Goal: Transaction & Acquisition: Purchase product/service

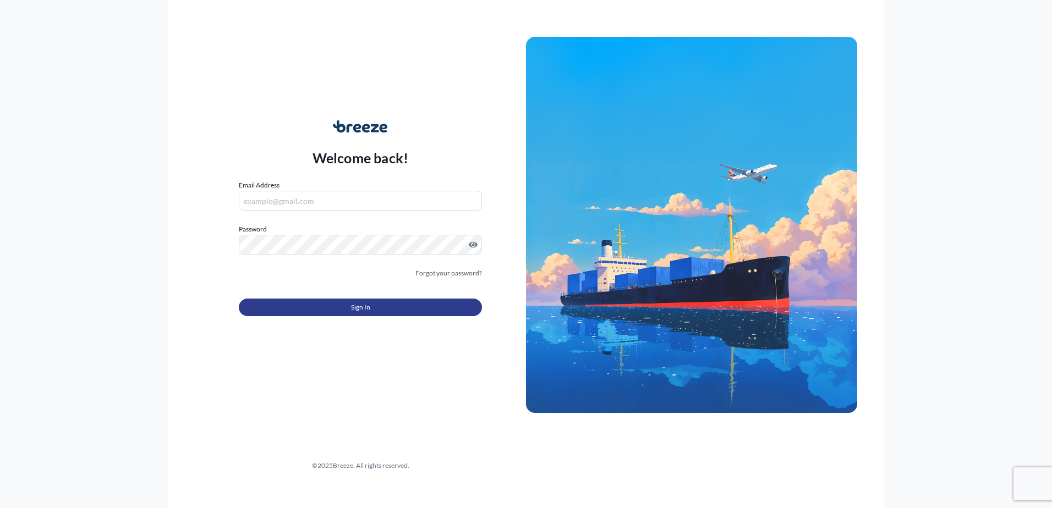
type input "[EMAIL_ADDRESS][DOMAIN_NAME]"
click at [352, 307] on span "Sign In" at bounding box center [360, 307] width 19 height 11
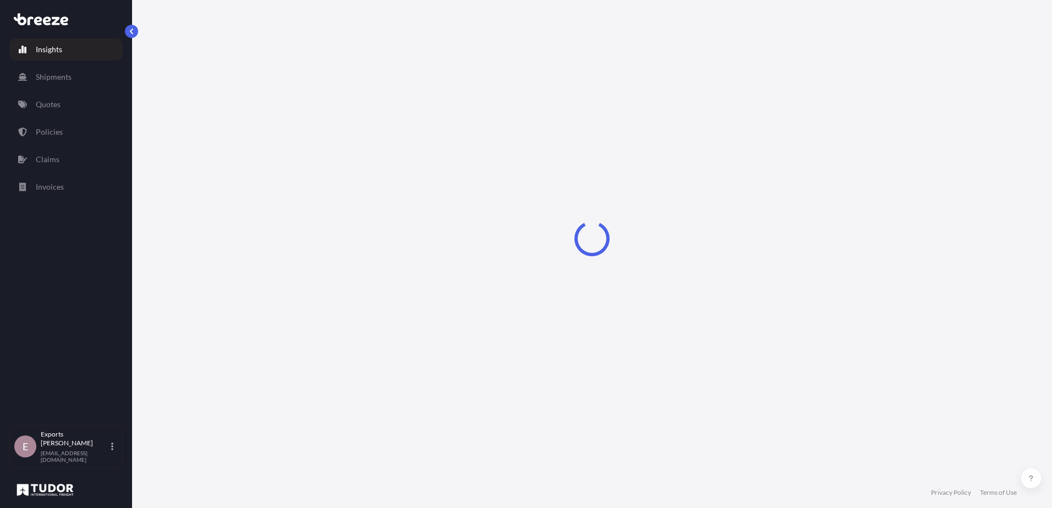
select select "2025"
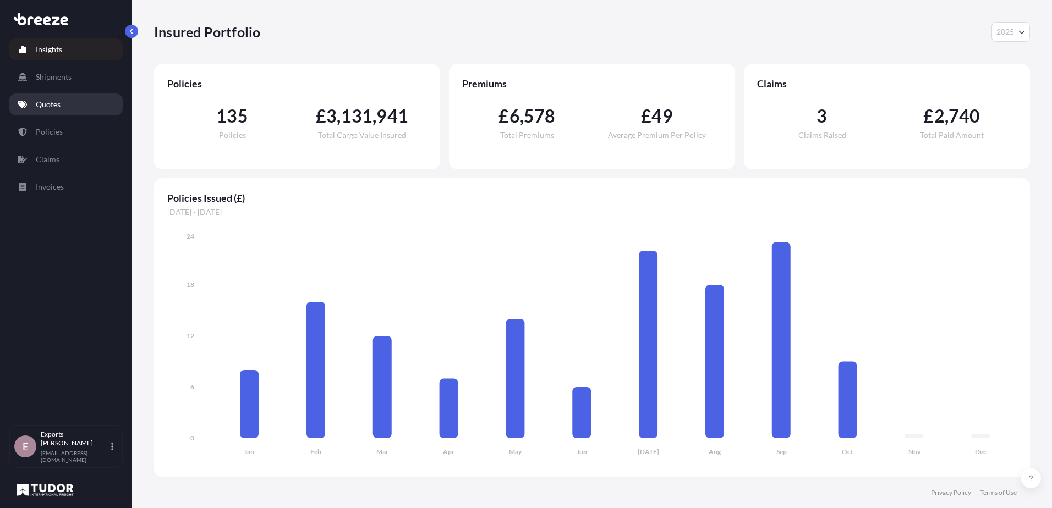
click at [48, 107] on p "Quotes" at bounding box center [48, 104] width 25 height 11
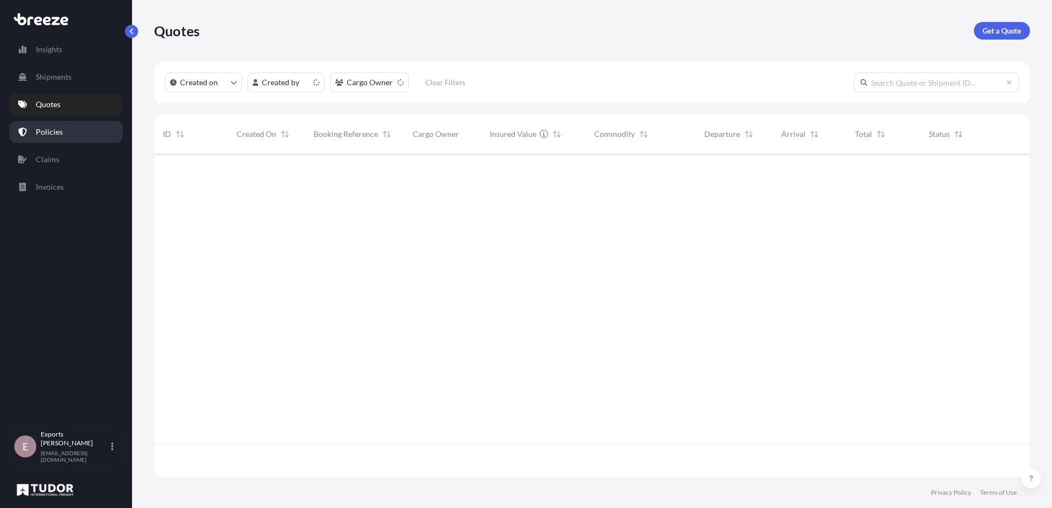
scroll to position [321, 868]
click at [1008, 28] on p "Get a Quote" at bounding box center [1002, 30] width 39 height 11
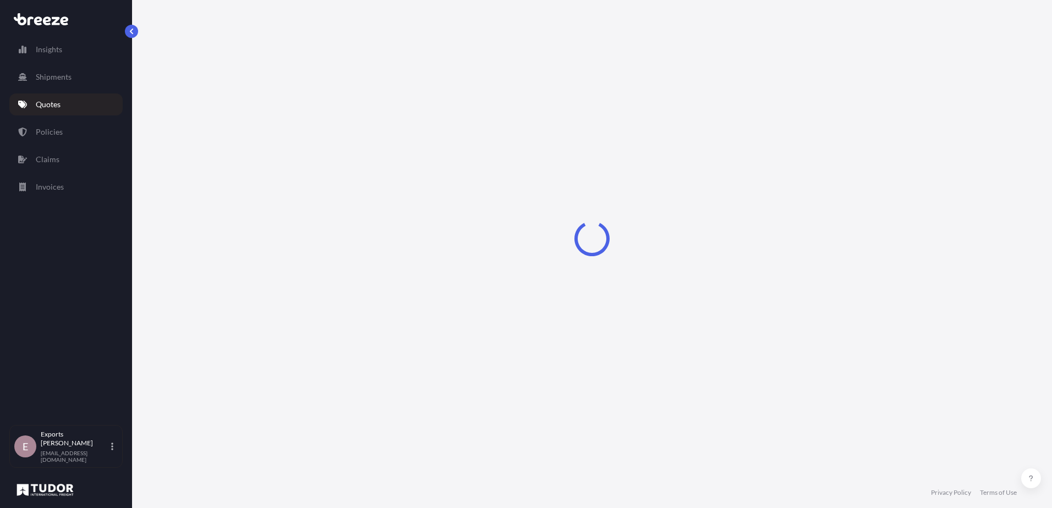
select select "Sea"
select select "1"
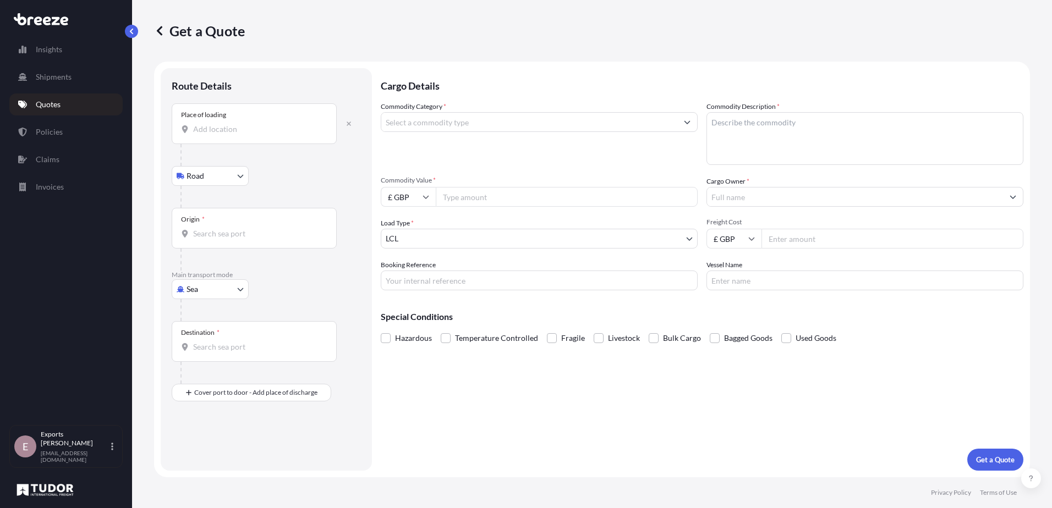
click at [224, 128] on input "Place of loading" at bounding box center [258, 129] width 130 height 11
click at [223, 125] on input "Place of loading" at bounding box center [258, 129] width 130 height 11
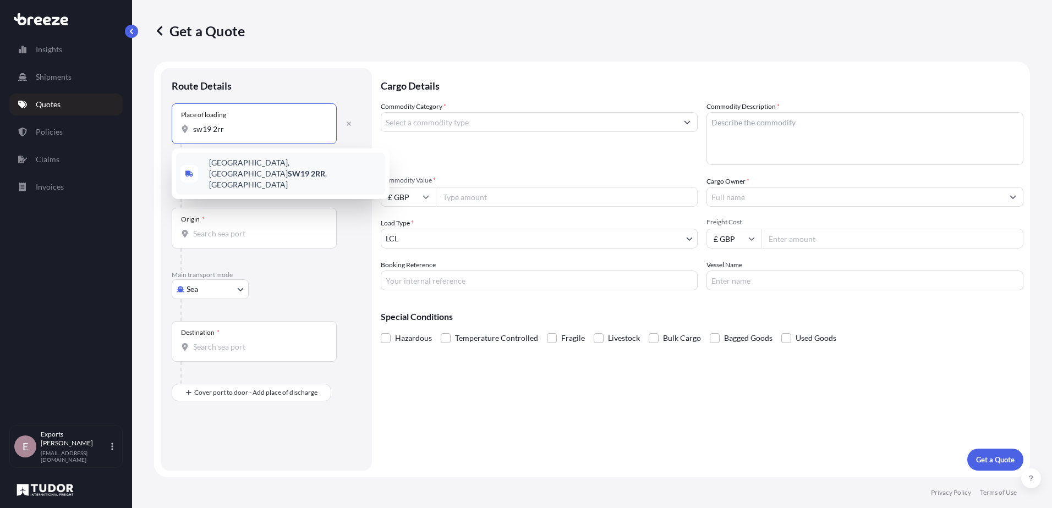
click at [260, 162] on span "[STREET_ADDRESS]" at bounding box center [295, 173] width 172 height 33
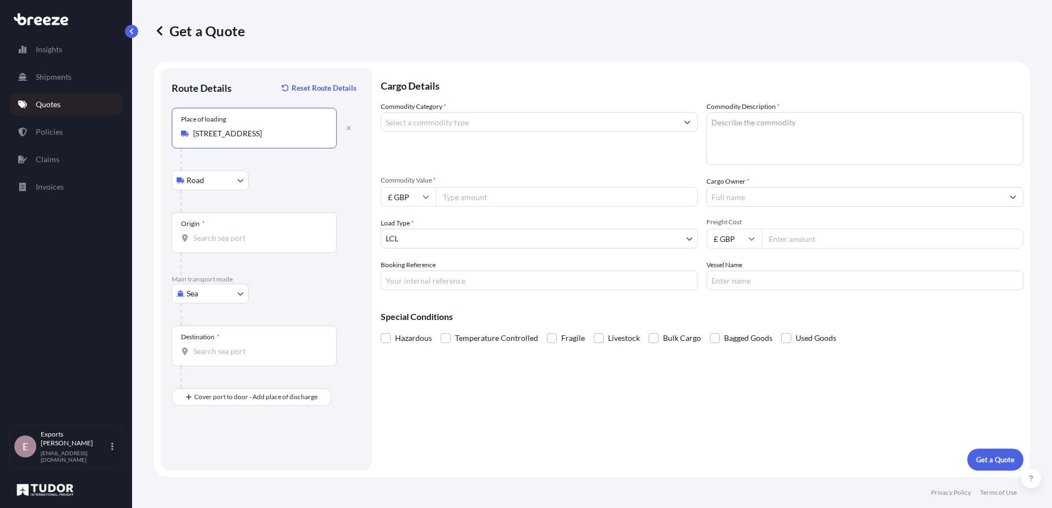
type input "[STREET_ADDRESS]"
click at [210, 239] on input "Origin *" at bounding box center [258, 238] width 130 height 11
click at [202, 295] on body "5 options available. 0 options available. 5 options available. 0 options availa…" at bounding box center [526, 254] width 1052 height 508
click at [196, 339] on span "Air" at bounding box center [198, 342] width 11 height 11
select select "Air"
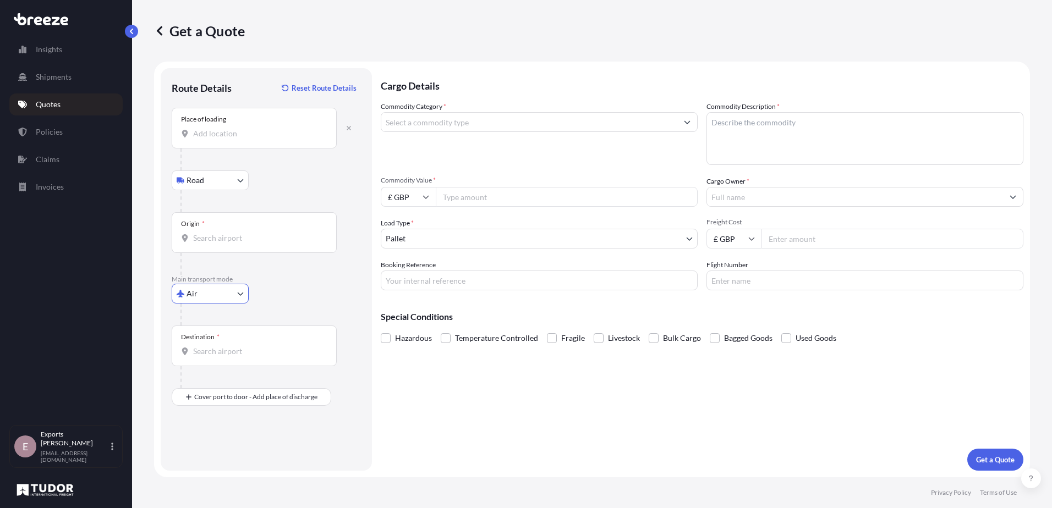
click at [217, 240] on input "Origin *" at bounding box center [258, 238] width 130 height 11
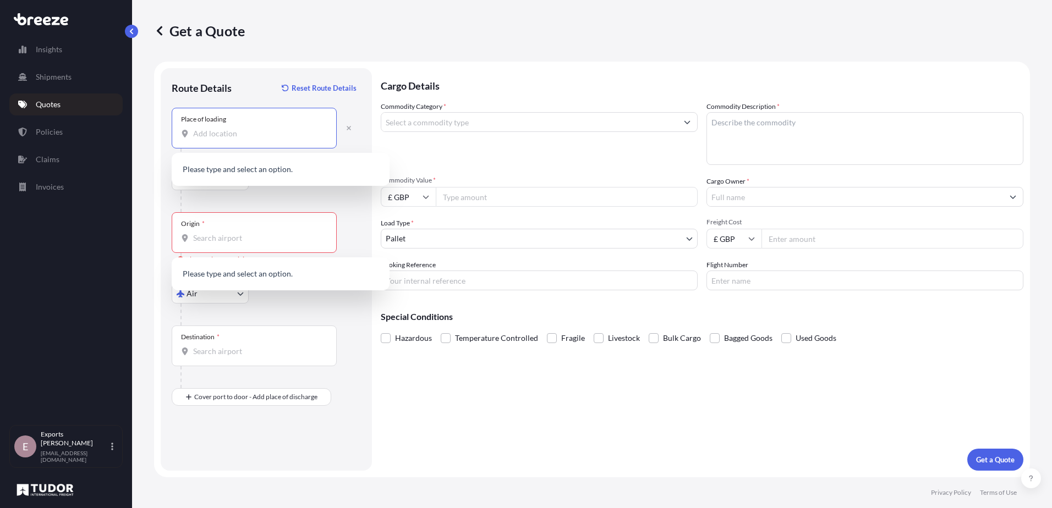
click at [227, 139] on input "Place of loading" at bounding box center [258, 133] width 130 height 11
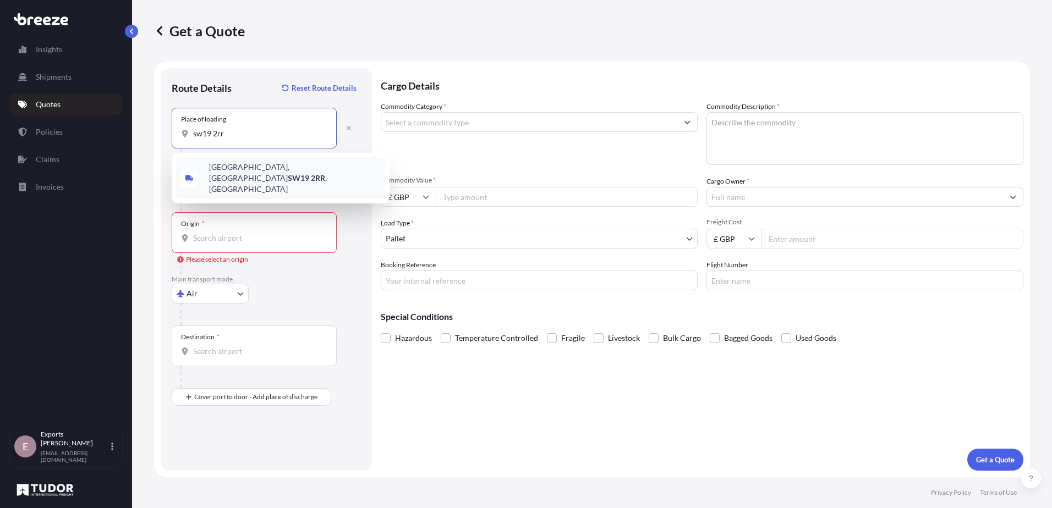
click at [256, 177] on div "[STREET_ADDRESS]" at bounding box center [280, 178] width 209 height 42
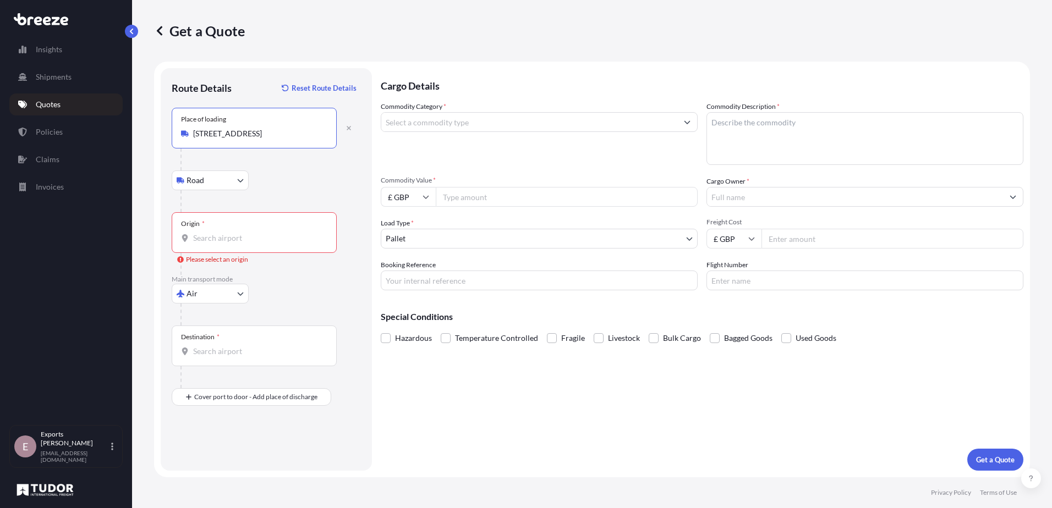
type input "[STREET_ADDRESS]"
click at [224, 238] on input "Origin * Please select an origin" at bounding box center [258, 238] width 130 height 11
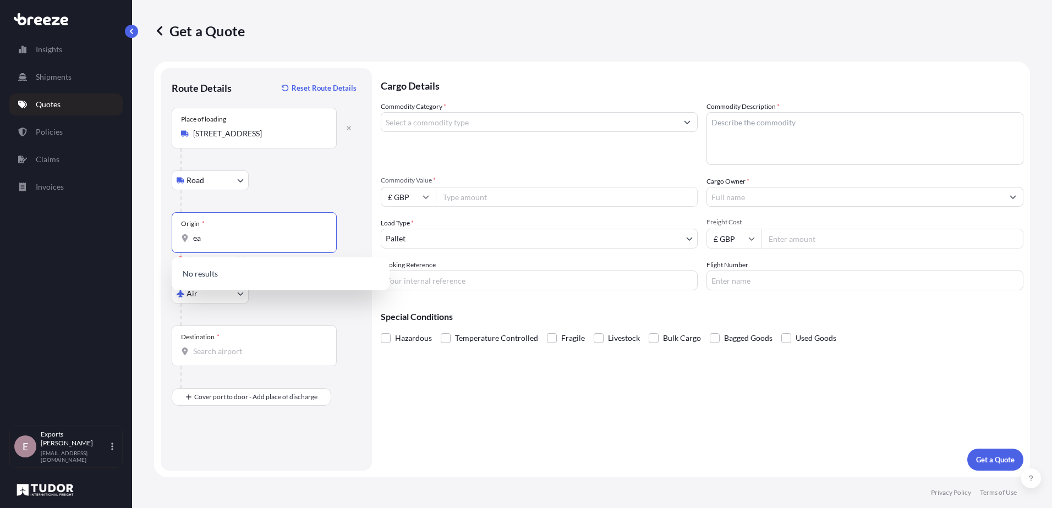
type input "e"
drag, startPoint x: 231, startPoint y: 236, endPoint x: 77, endPoint y: 249, distance: 154.6
click at [78, 249] on div "Insights Shipments Quotes Policies Claims Invoices E Exports Tudor Freight [EMA…" at bounding box center [526, 254] width 1052 height 508
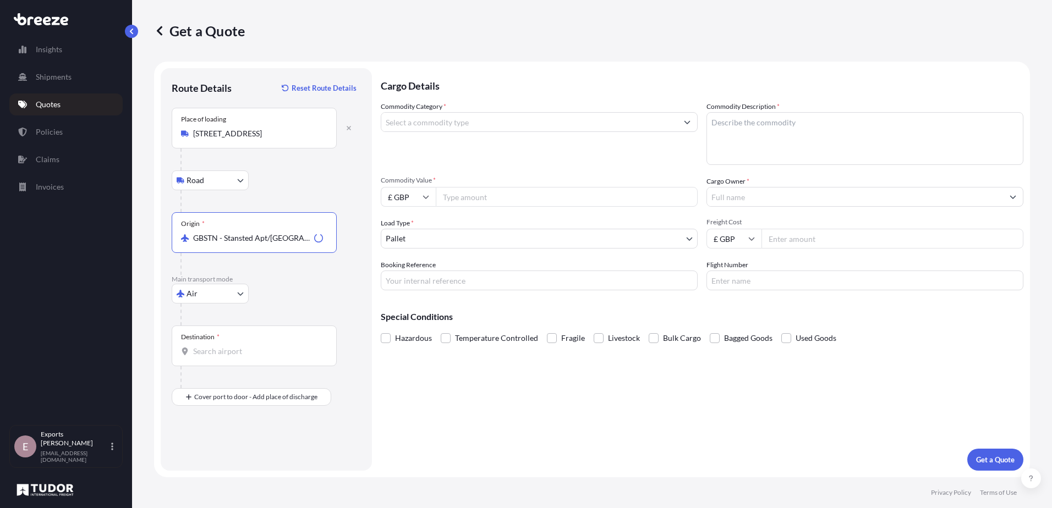
type input "GBSTN - Stansted Apt/[GEOGRAPHIC_DATA], [GEOGRAPHIC_DATA]"
click at [216, 356] on input "Destination *" at bounding box center [258, 351] width 130 height 11
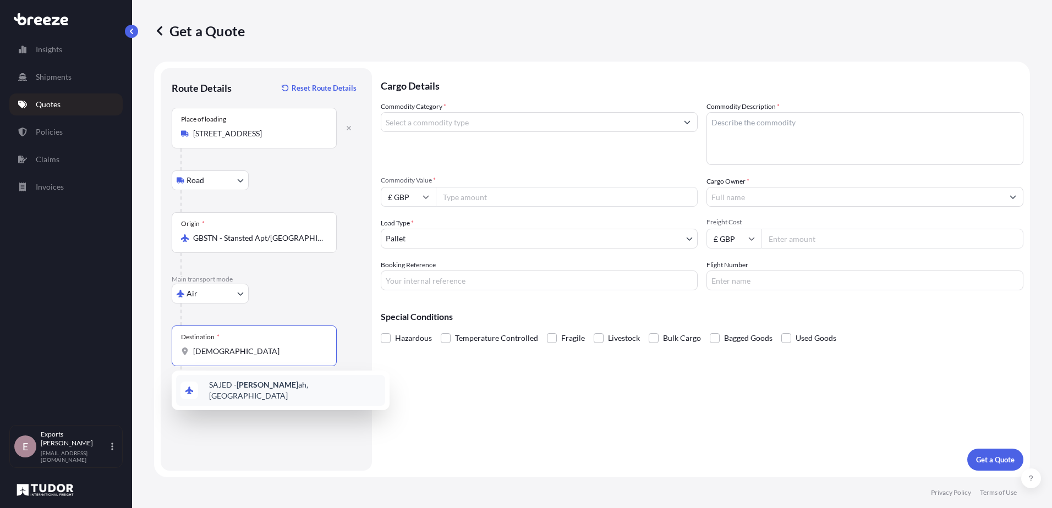
click at [250, 382] on div "[PERSON_NAME] ah, [GEOGRAPHIC_DATA]" at bounding box center [280, 390] width 209 height 31
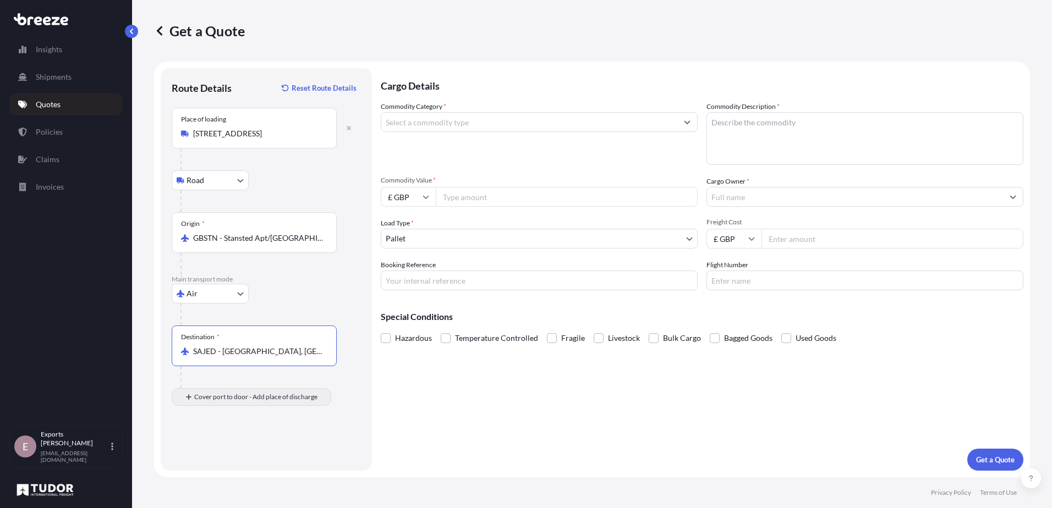
type input "SAJED - [GEOGRAPHIC_DATA], [GEOGRAPHIC_DATA]"
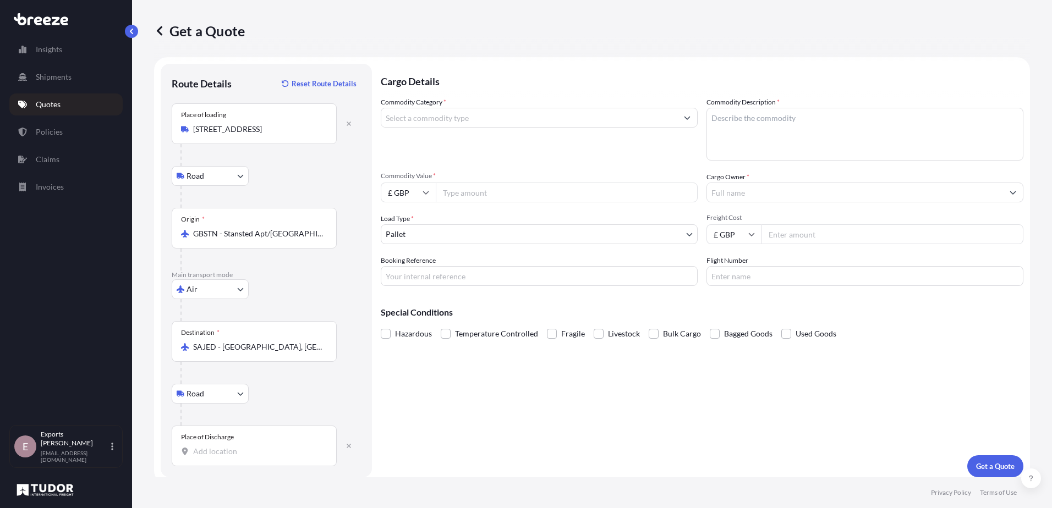
scroll to position [11, 0]
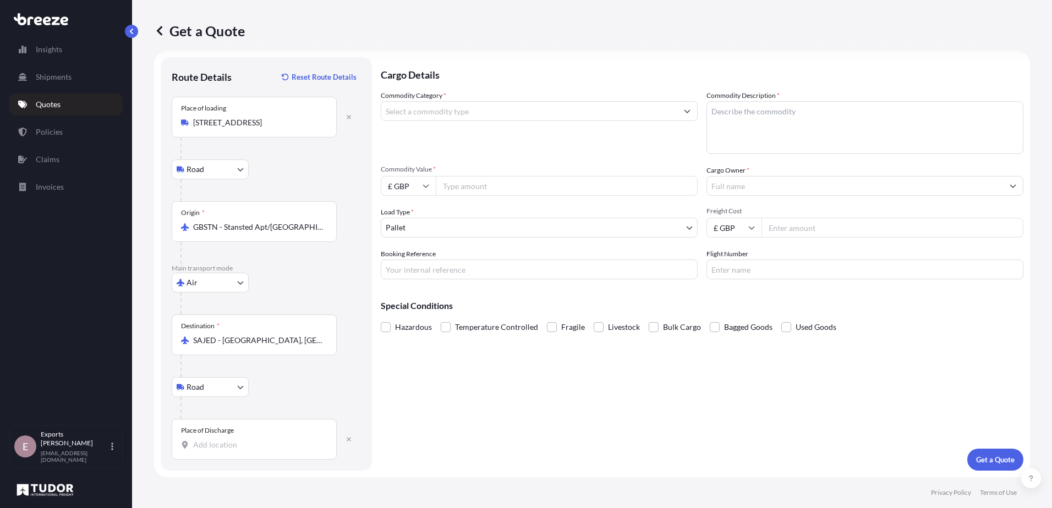
click at [216, 442] on input "Place of Discharge" at bounding box center [258, 445] width 130 height 11
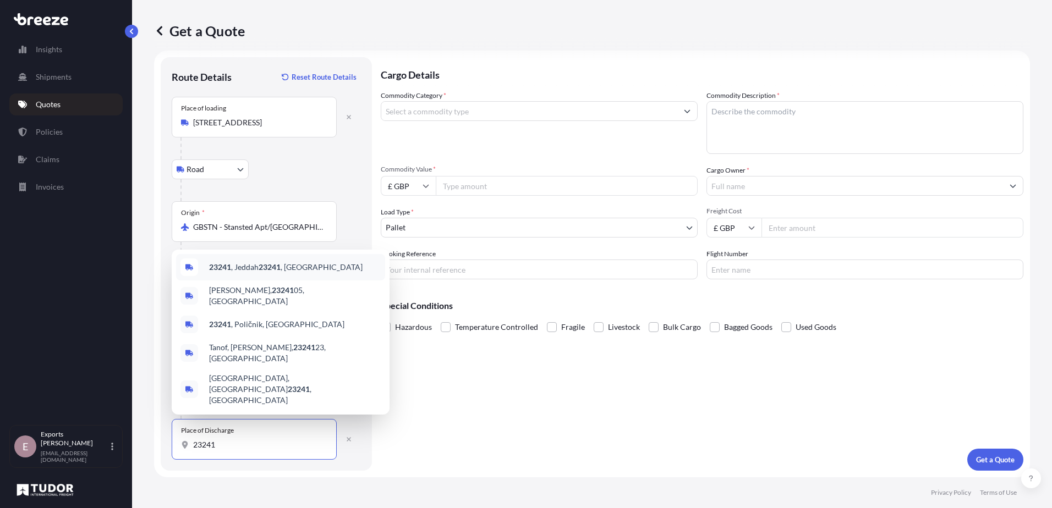
click at [251, 273] on span "23241 , [GEOGRAPHIC_DATA] 23241 , [GEOGRAPHIC_DATA]" at bounding box center [285, 267] width 153 height 11
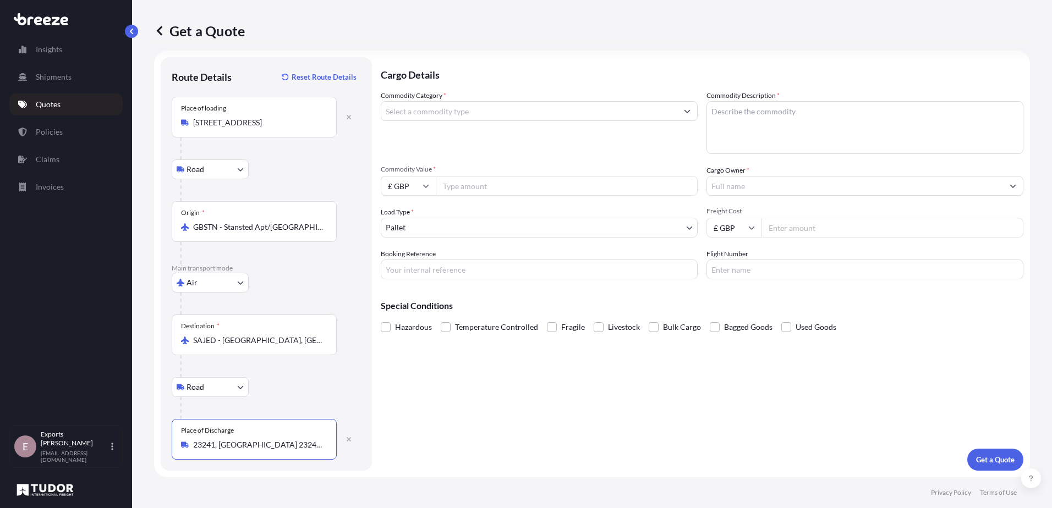
type input "23241, [GEOGRAPHIC_DATA] 23241, [GEOGRAPHIC_DATA]"
click at [288, 290] on div "Air Sea Air Road Rail" at bounding box center [266, 283] width 189 height 20
click at [426, 121] on div "Commodity Category *" at bounding box center [539, 122] width 317 height 64
drag, startPoint x: 427, startPoint y: 114, endPoint x: 432, endPoint y: 111, distance: 6.0
click at [430, 113] on input "Commodity Category *" at bounding box center [529, 111] width 296 height 20
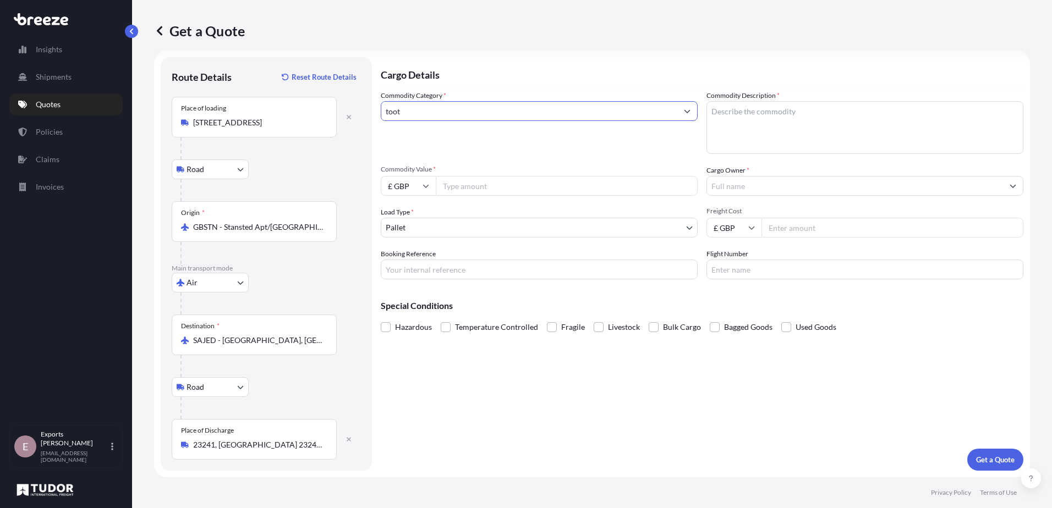
drag, startPoint x: 441, startPoint y: 109, endPoint x: 366, endPoint y: 124, distance: 75.6
click at [366, 124] on form "Route Details Reset Route Details Place of loading [GEOGRAPHIC_DATA] Rail Origi…" at bounding box center [592, 264] width 876 height 427
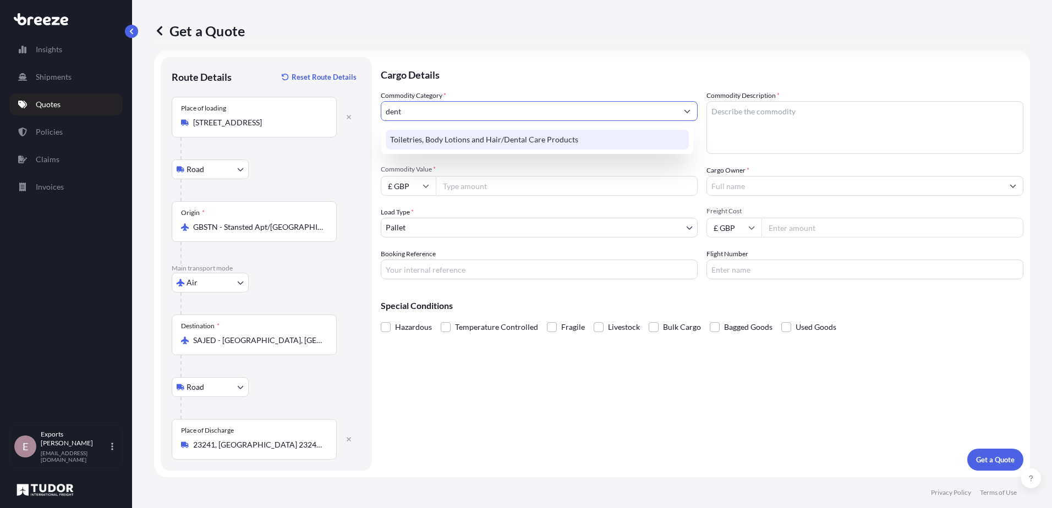
click at [483, 144] on div "Toiletries, Body Lotions and Hair/Dental Care Products" at bounding box center [537, 140] width 303 height 20
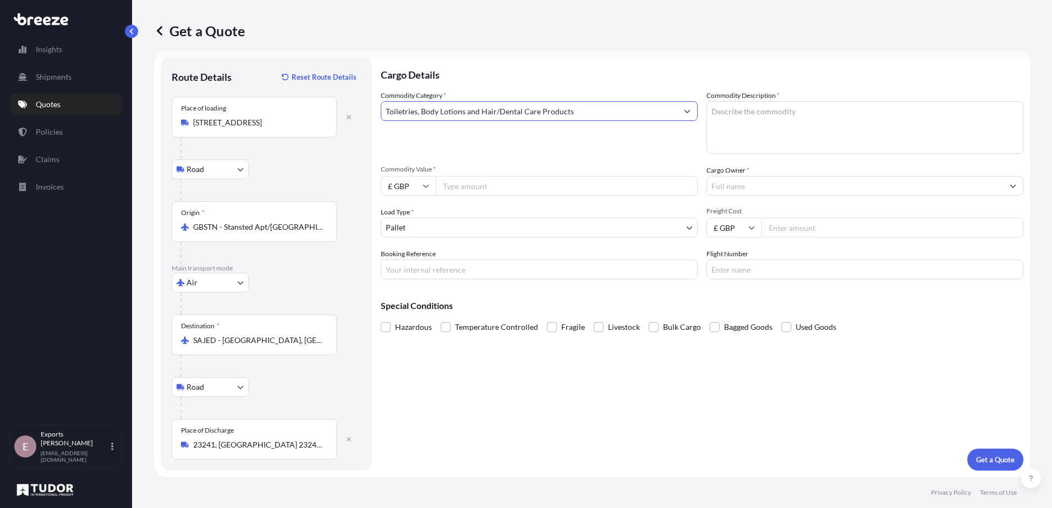
type input "Toiletries, Body Lotions and Hair/Dental Care Products"
click at [754, 136] on textarea "Commodity Description *" at bounding box center [864, 127] width 317 height 53
type textarea "TOOTHBRUSHES"
type input "4283.5"
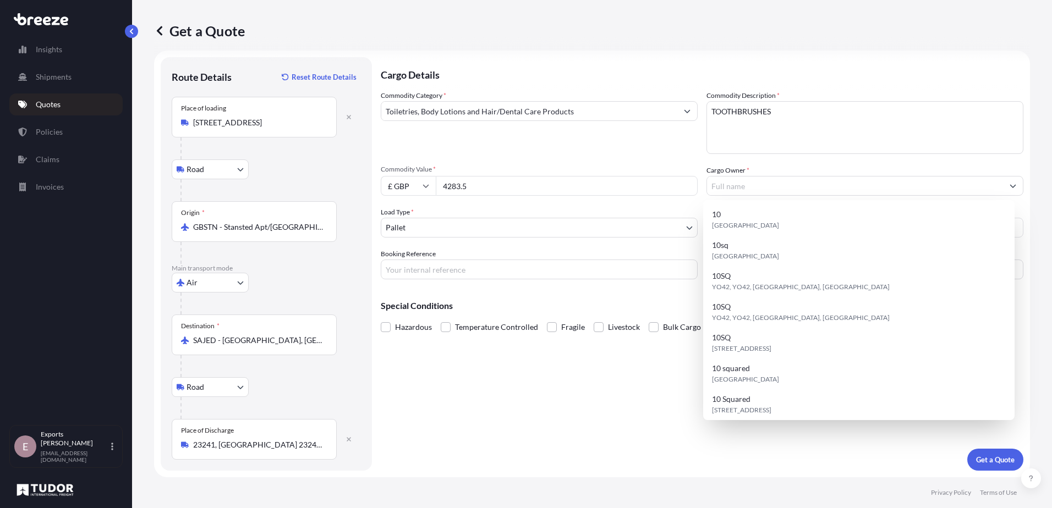
click at [415, 188] on input "£ GBP" at bounding box center [408, 186] width 55 height 20
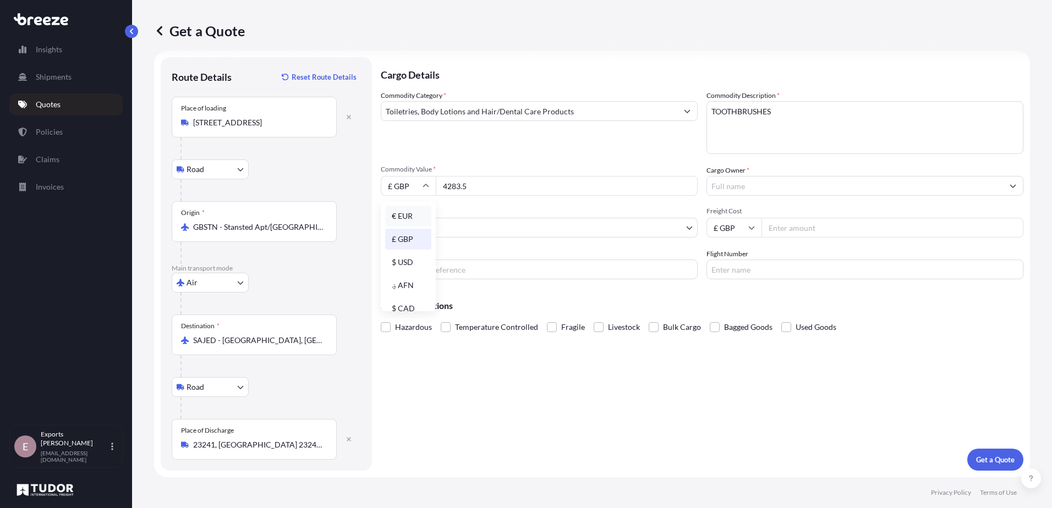
click at [402, 209] on div "€ EUR" at bounding box center [408, 216] width 46 height 21
type input "€ EUR"
click at [782, 184] on input "Cargo Owner *" at bounding box center [855, 186] width 296 height 20
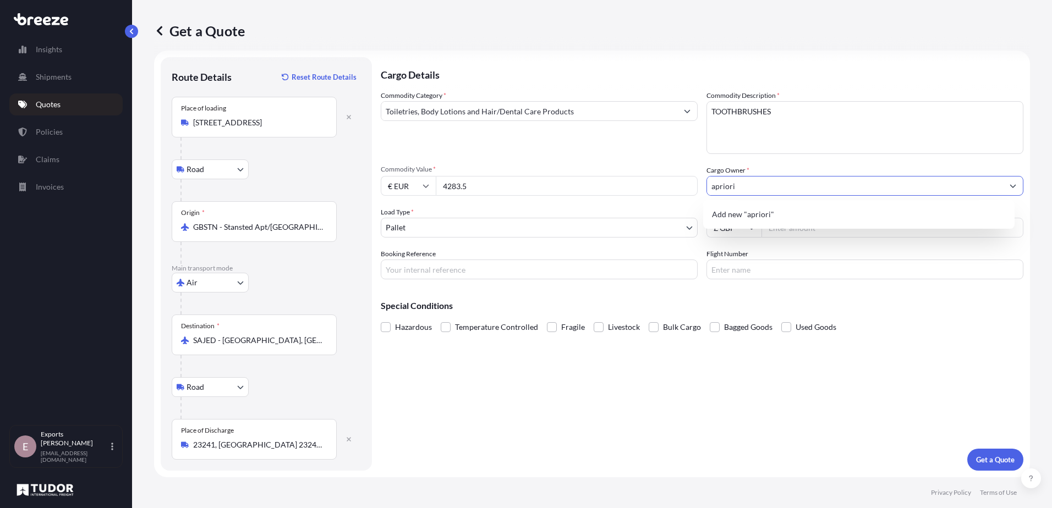
type input "apriori"
click at [661, 431] on div "Cargo Details Commodity Category * Toiletries, Body Lotions and Hair/Dental Car…" at bounding box center [702, 264] width 643 height 414
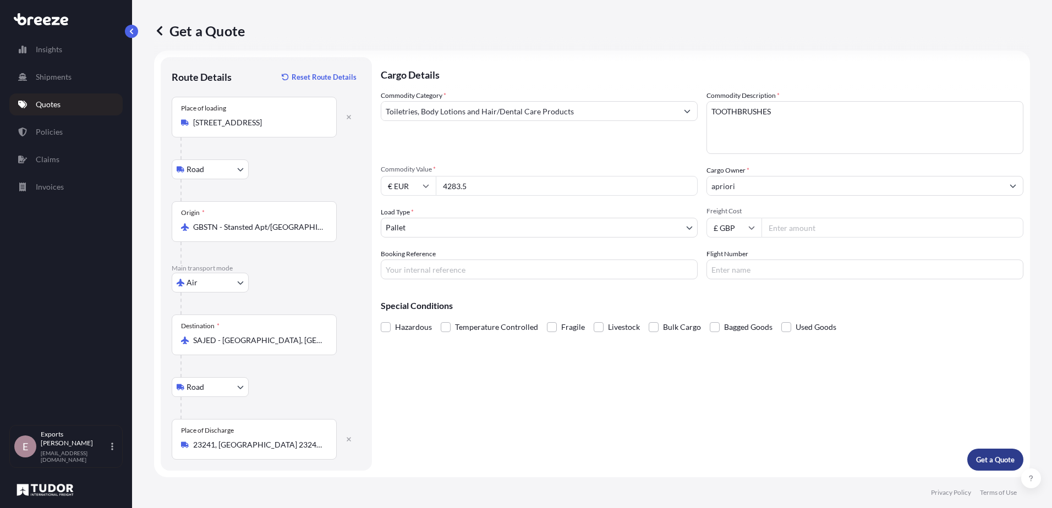
click at [988, 466] on button "Get a Quote" at bounding box center [995, 460] width 56 height 22
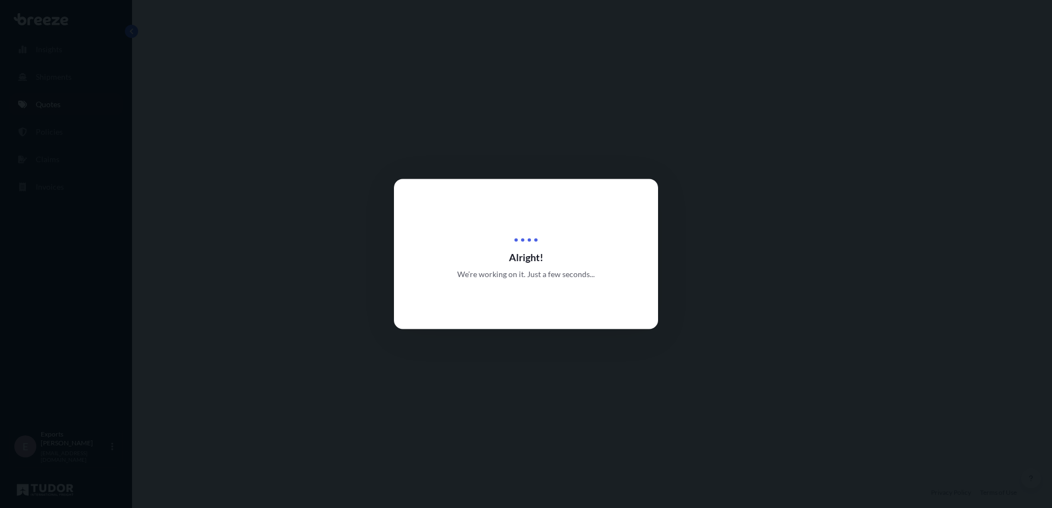
select select "Road"
select select "Air"
select select "Road"
select select "1"
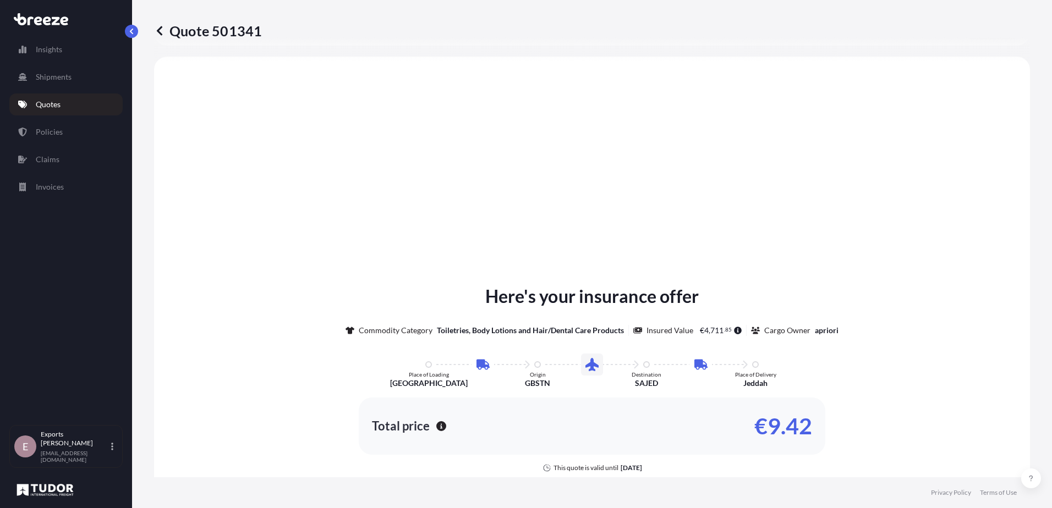
scroll to position [440, 0]
